Goal: Task Accomplishment & Management: Use online tool/utility

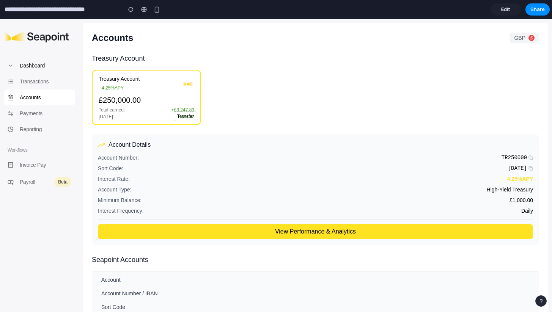
click at [44, 66] on p "Dashboard" at bounding box center [46, 65] width 52 height 8
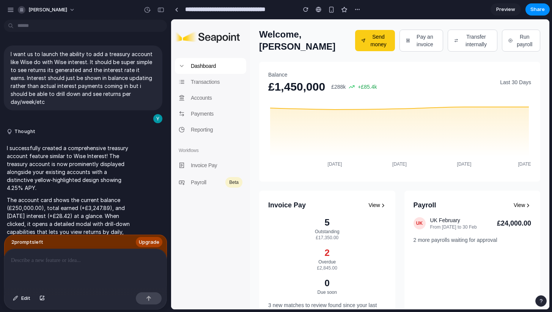
scroll to position [1931, 0]
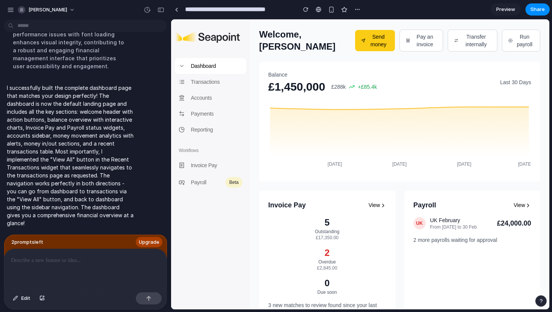
click at [67, 270] on div at bounding box center [85, 269] width 162 height 40
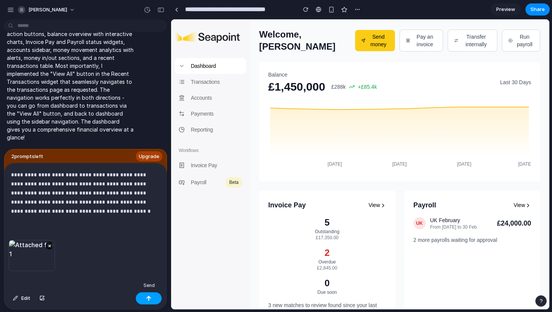
click at [154, 297] on button "button" at bounding box center [149, 298] width 26 height 12
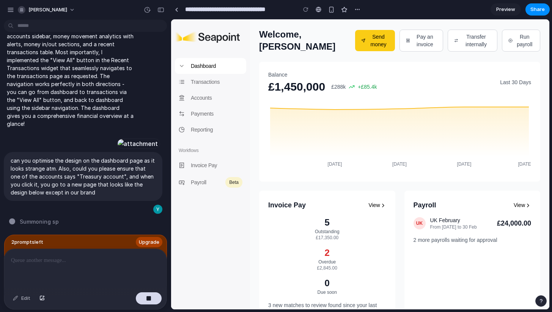
scroll to position [2120, 0]
